Goal: Task Accomplishment & Management: Manage account settings

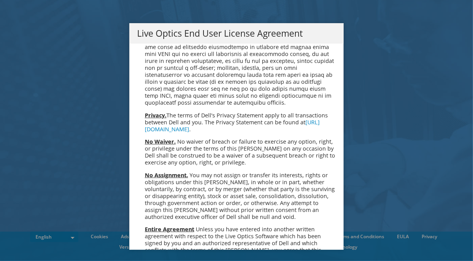
scroll to position [2918, 0]
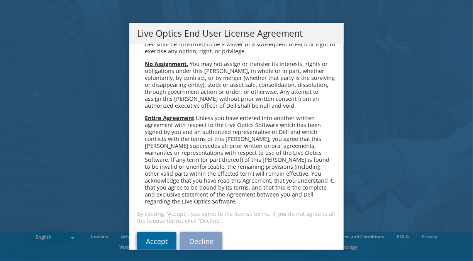
click at [155, 232] on link "Accept" at bounding box center [156, 241] width 39 height 19
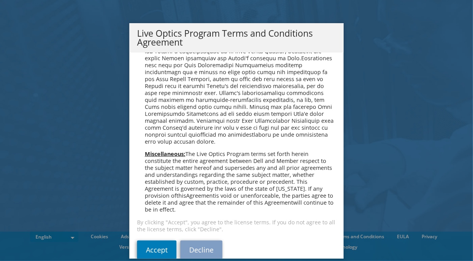
scroll to position [553, 0]
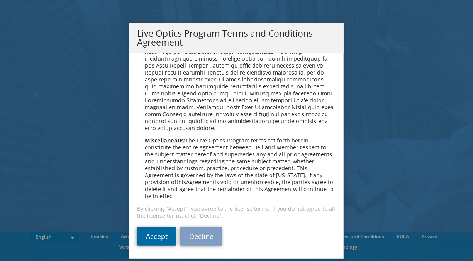
click at [151, 237] on link "Accept" at bounding box center [156, 236] width 39 height 19
